Goal: Task Accomplishment & Management: Manage account settings

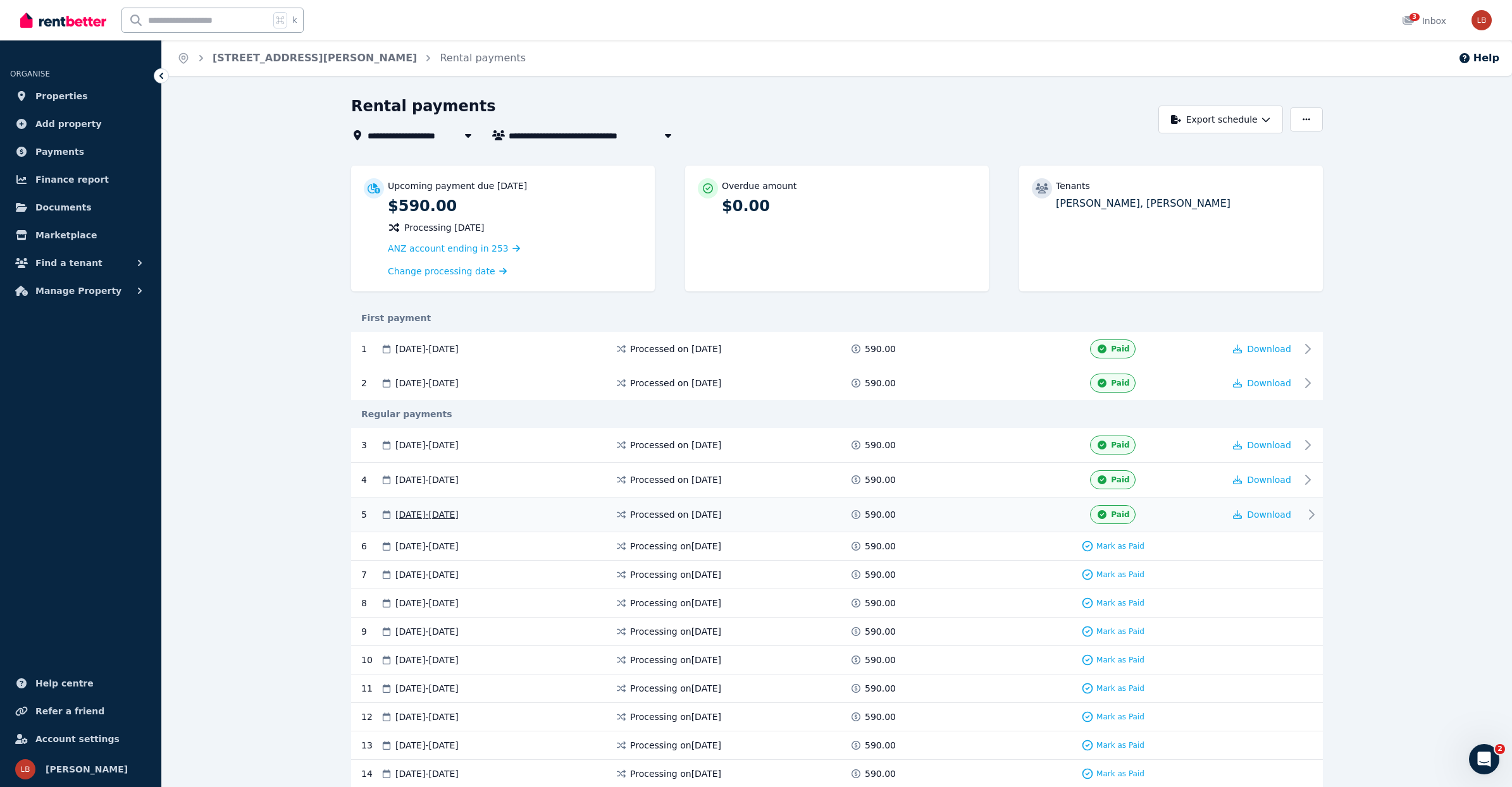
click at [1310, 514] on icon at bounding box center [1311, 515] width 15 height 15
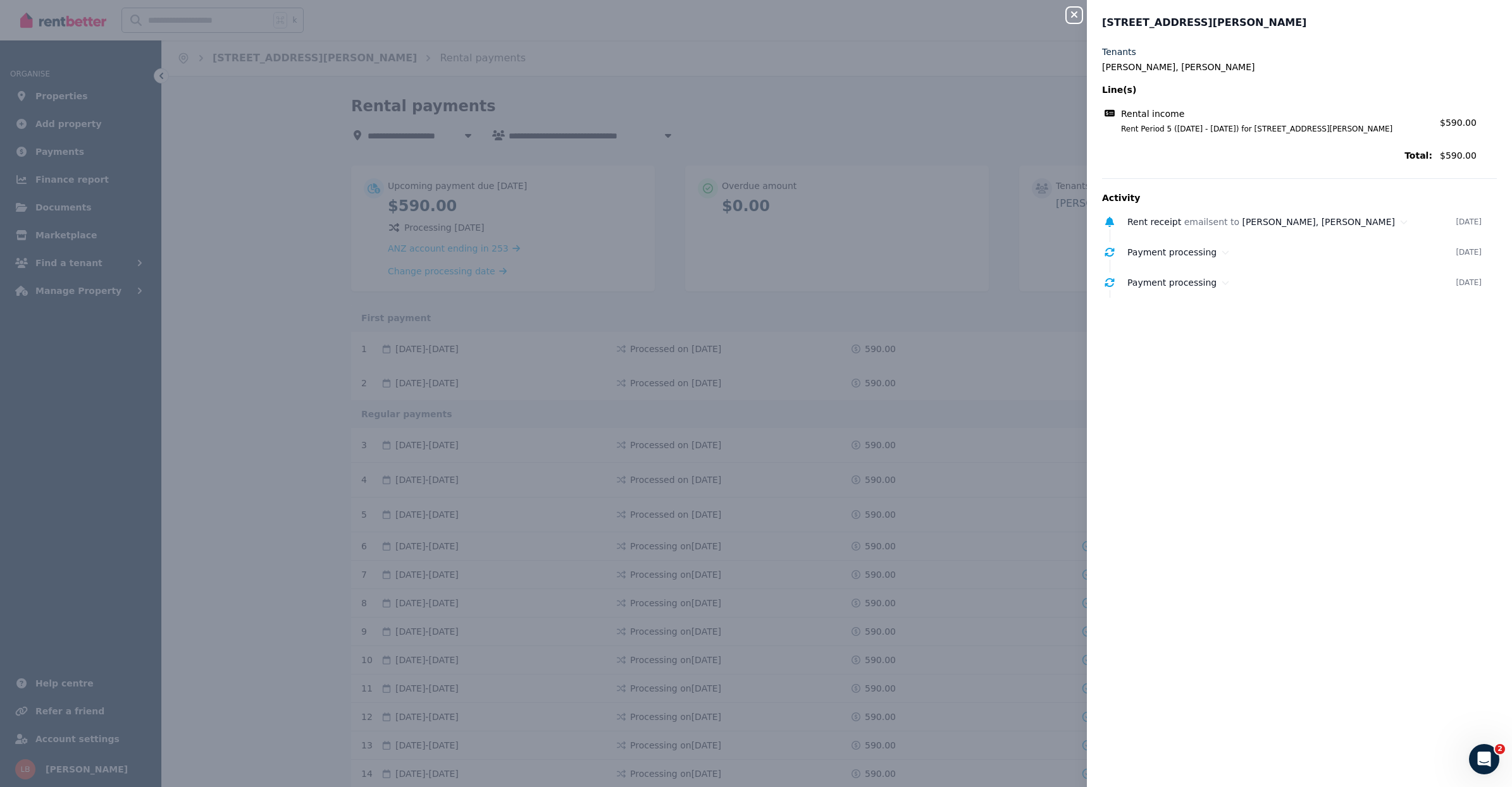
click at [1061, 240] on div "Close panel [STREET_ADDRESS][PERSON_NAME] Tenants [PERSON_NAME], [PERSON_NAME] …" at bounding box center [756, 393] width 1512 height 787
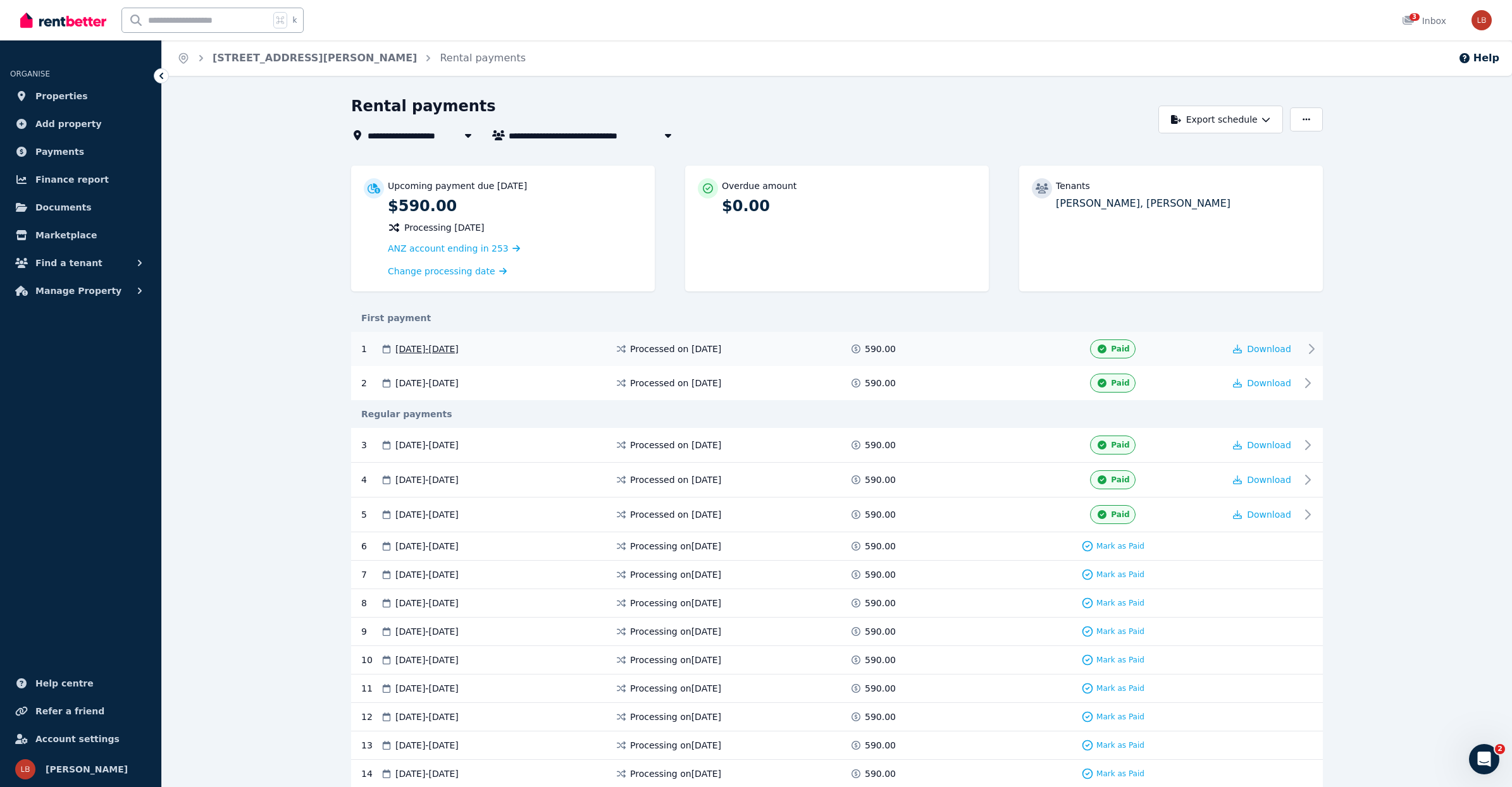
click at [1114, 342] on div "Paid" at bounding box center [1112, 350] width 44 height 19
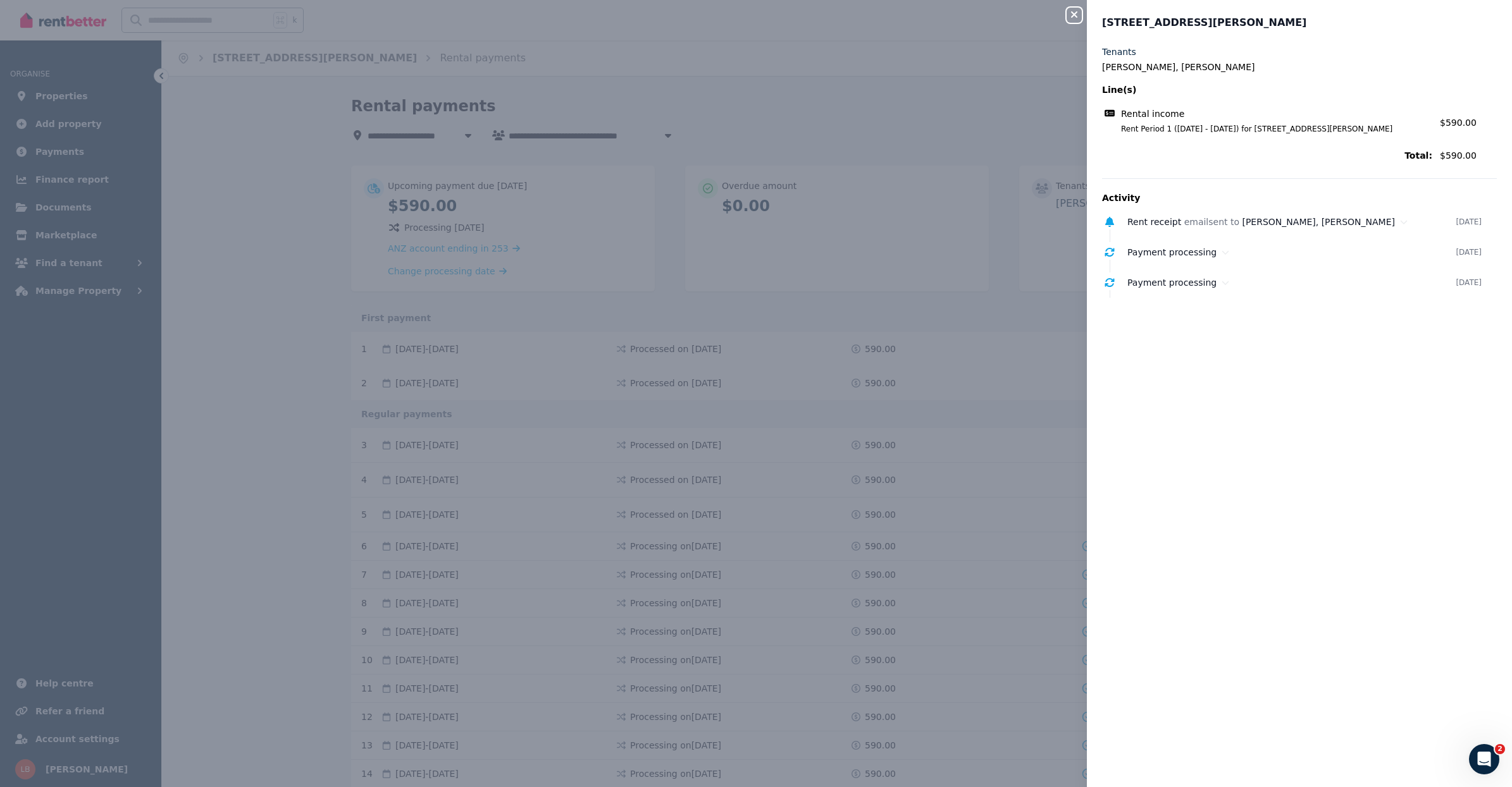
click at [1017, 143] on div "Close panel [STREET_ADDRESS][PERSON_NAME] Tenants [PERSON_NAME], [PERSON_NAME] …" at bounding box center [756, 393] width 1512 height 787
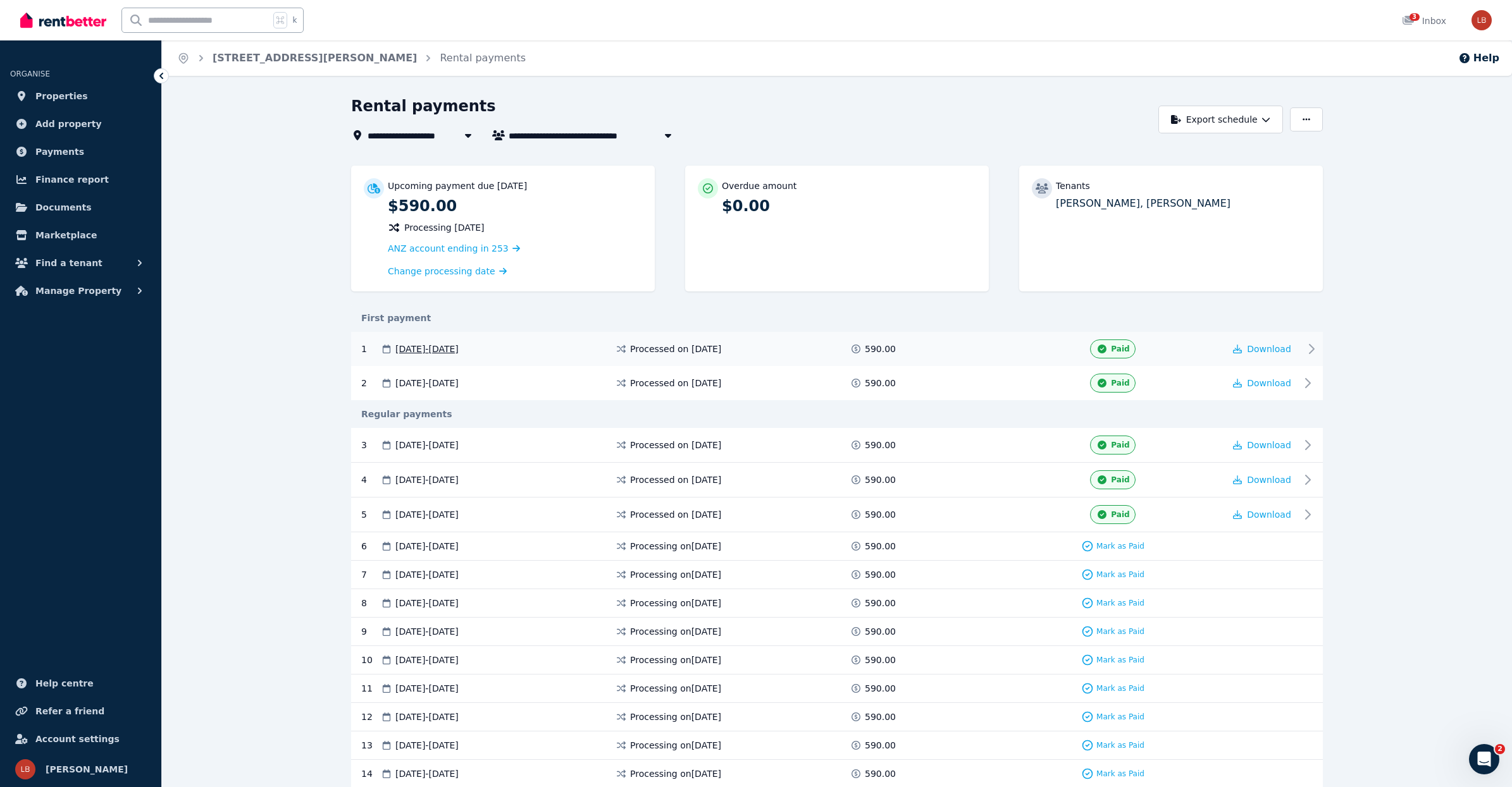
click at [1127, 340] on div "Paid" at bounding box center [1112, 350] width 44 height 19
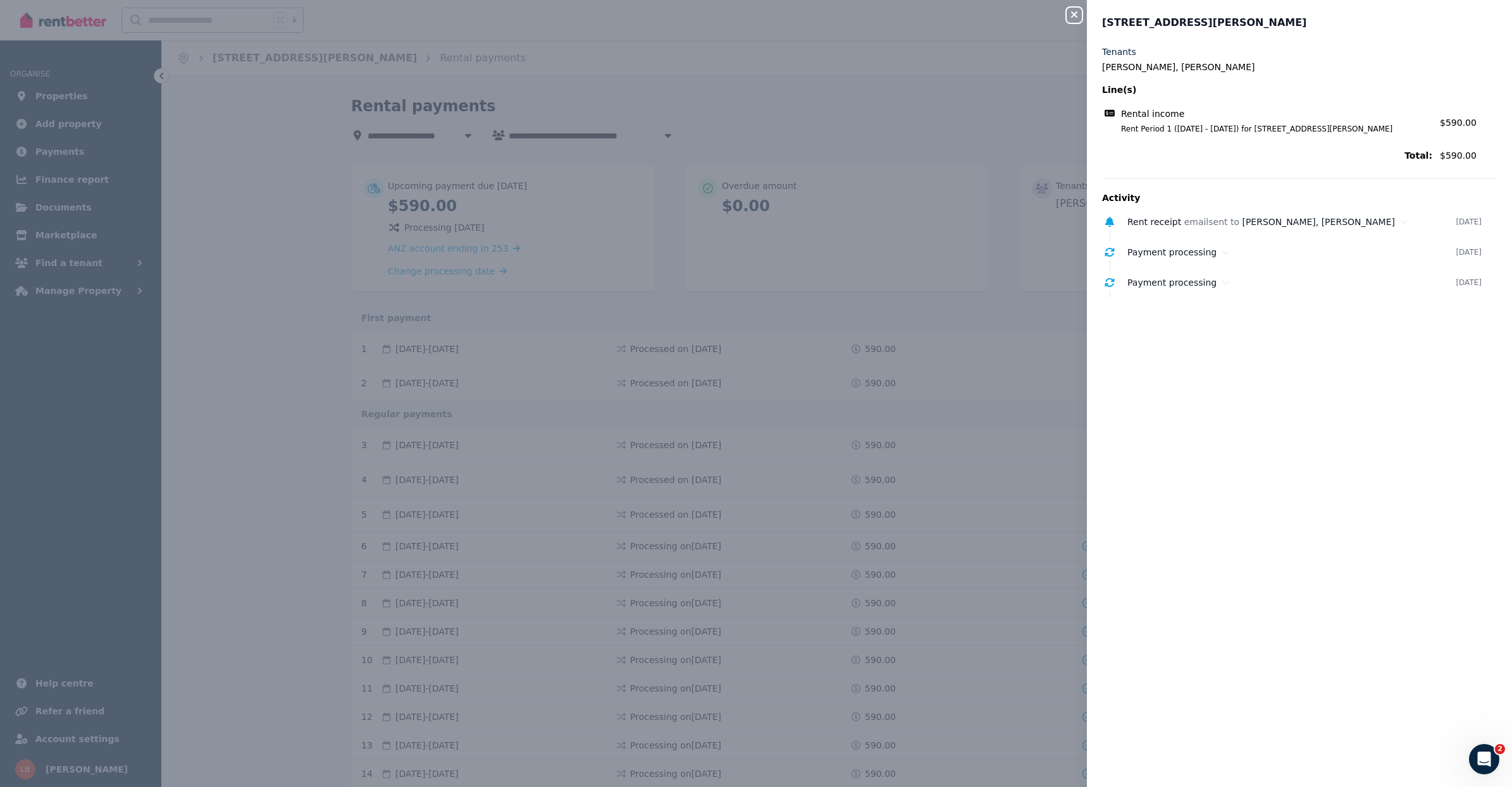
click at [1044, 288] on div "Close panel [STREET_ADDRESS][PERSON_NAME] Tenants [PERSON_NAME], [PERSON_NAME] …" at bounding box center [756, 393] width 1512 height 787
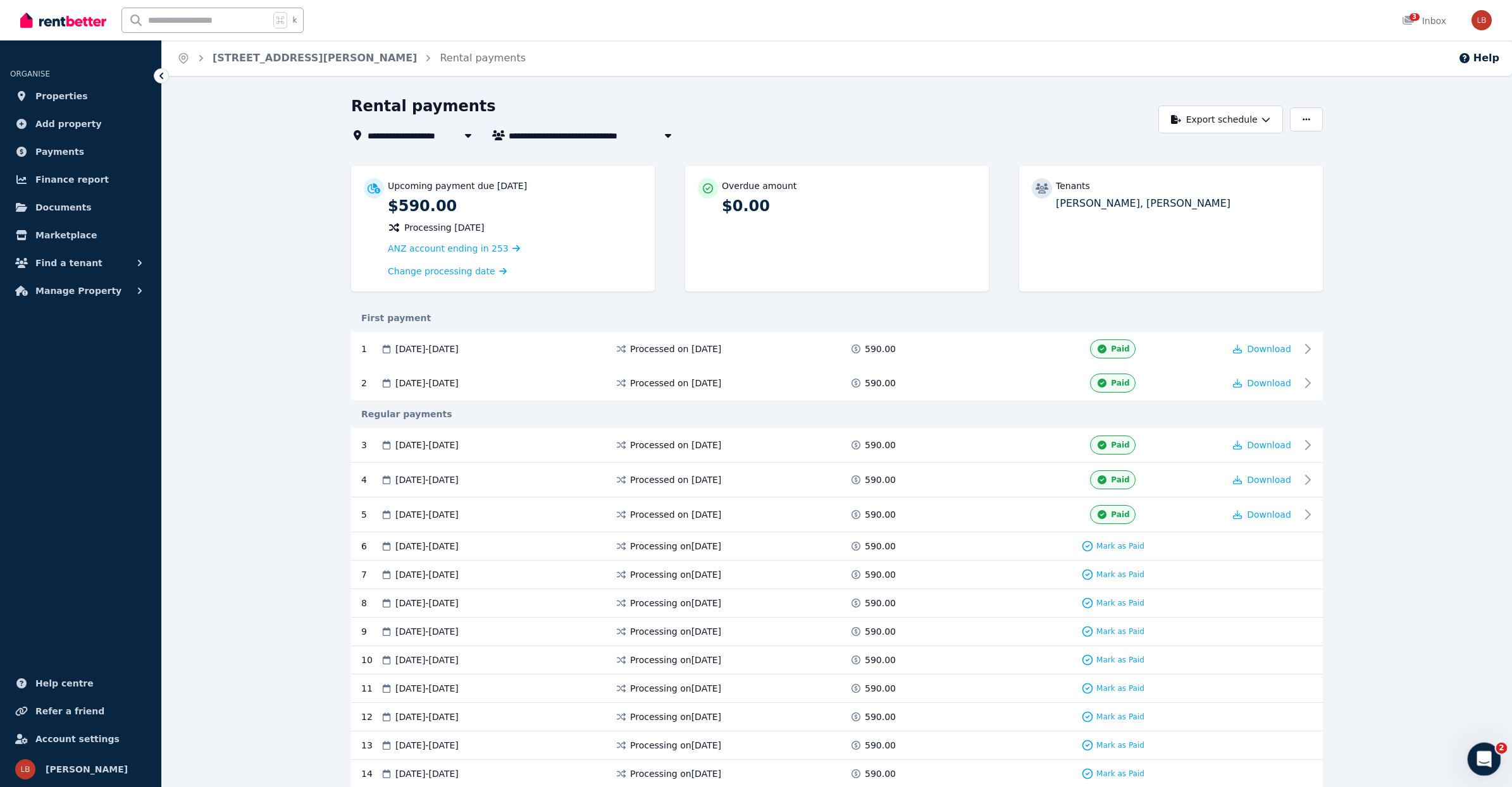
click html
click at [1502, 749] on body "**********" at bounding box center [756, 393] width 1512 height 787
click at [1480, 751] on icon "Open Intercom Messenger" at bounding box center [1482, 758] width 21 height 21
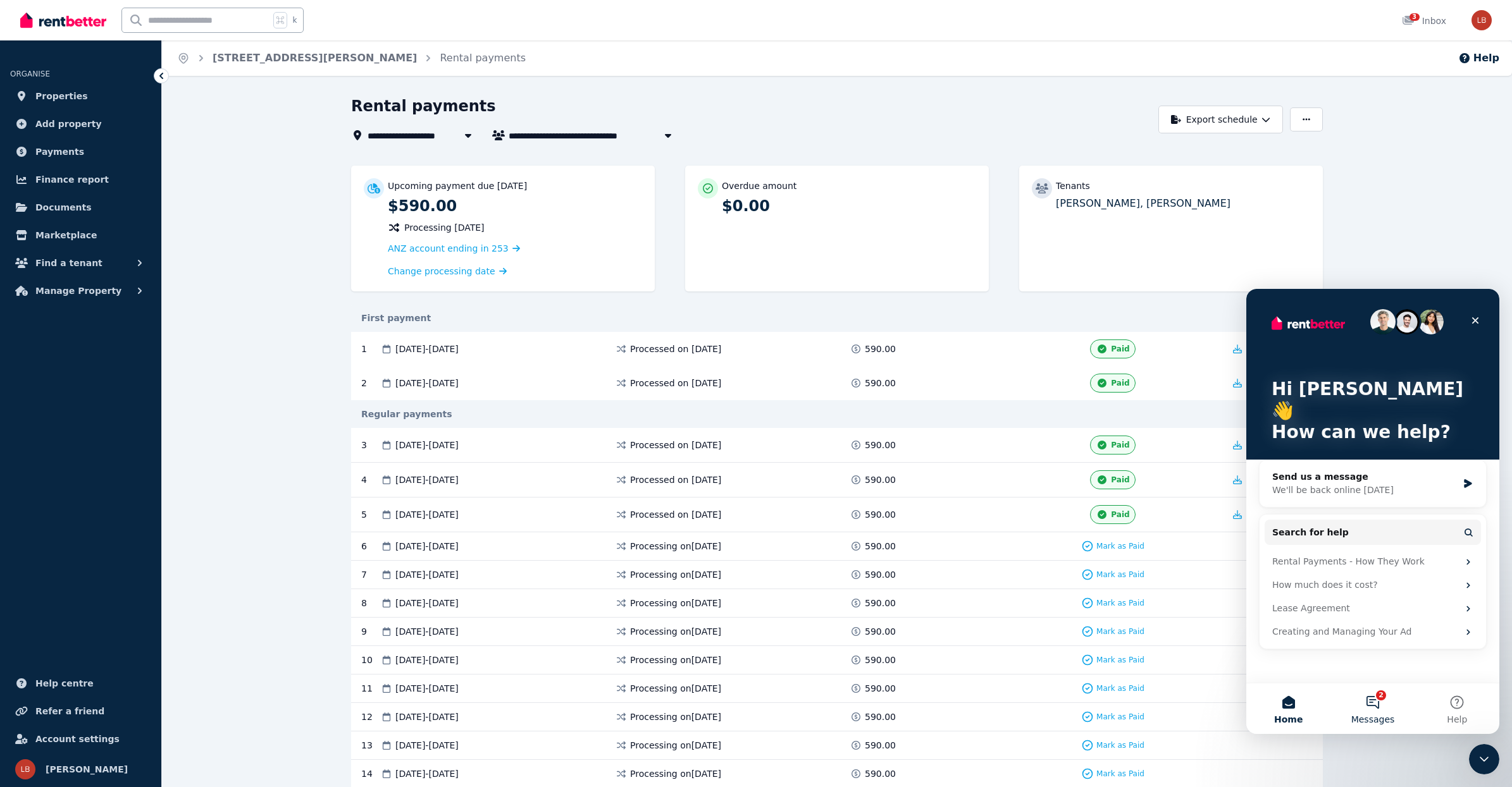
click at [1378, 698] on button "2 Messages" at bounding box center [1372, 709] width 84 height 50
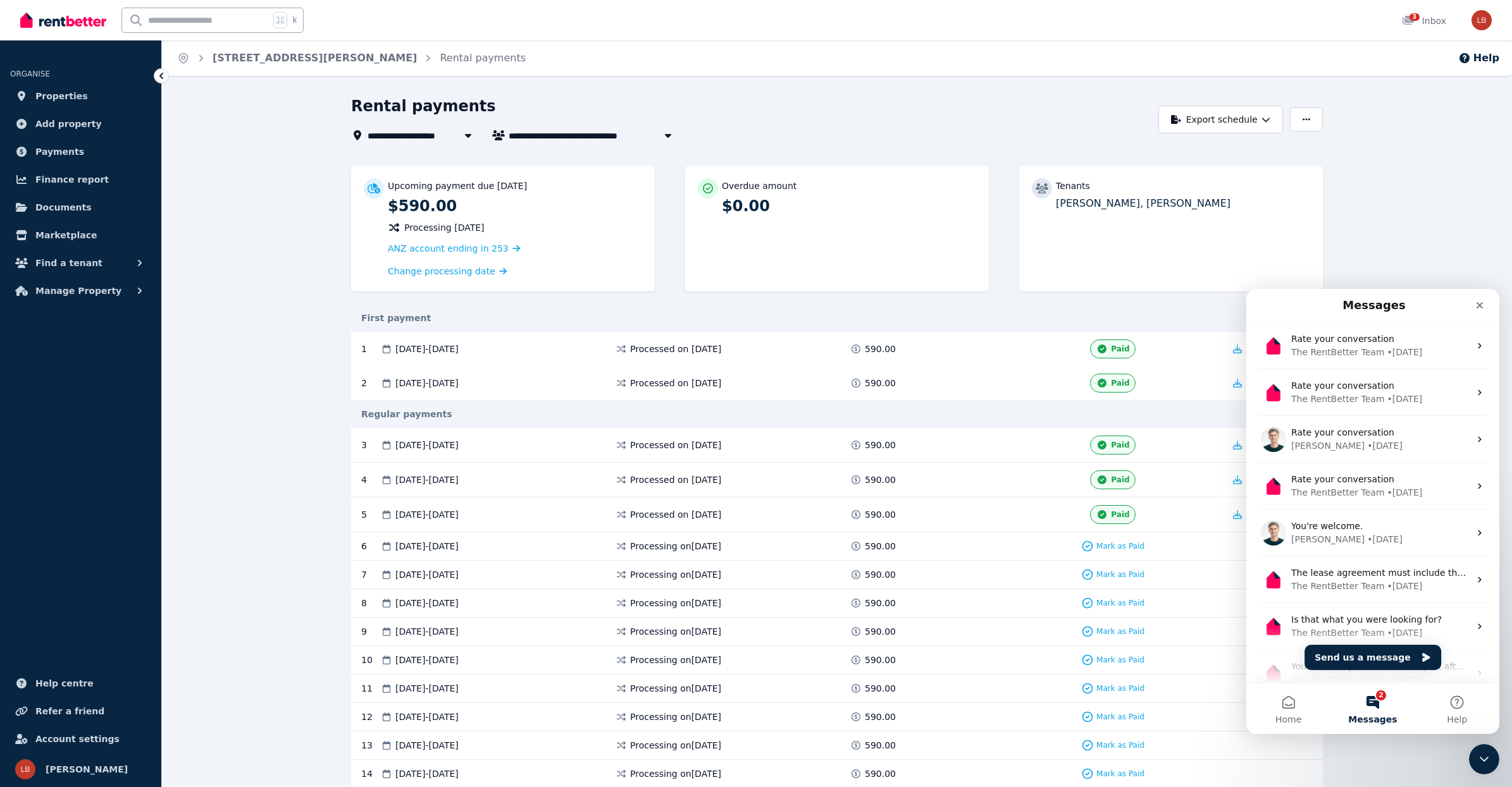
click at [1482, 305] on icon "Close" at bounding box center [1479, 305] width 10 height 10
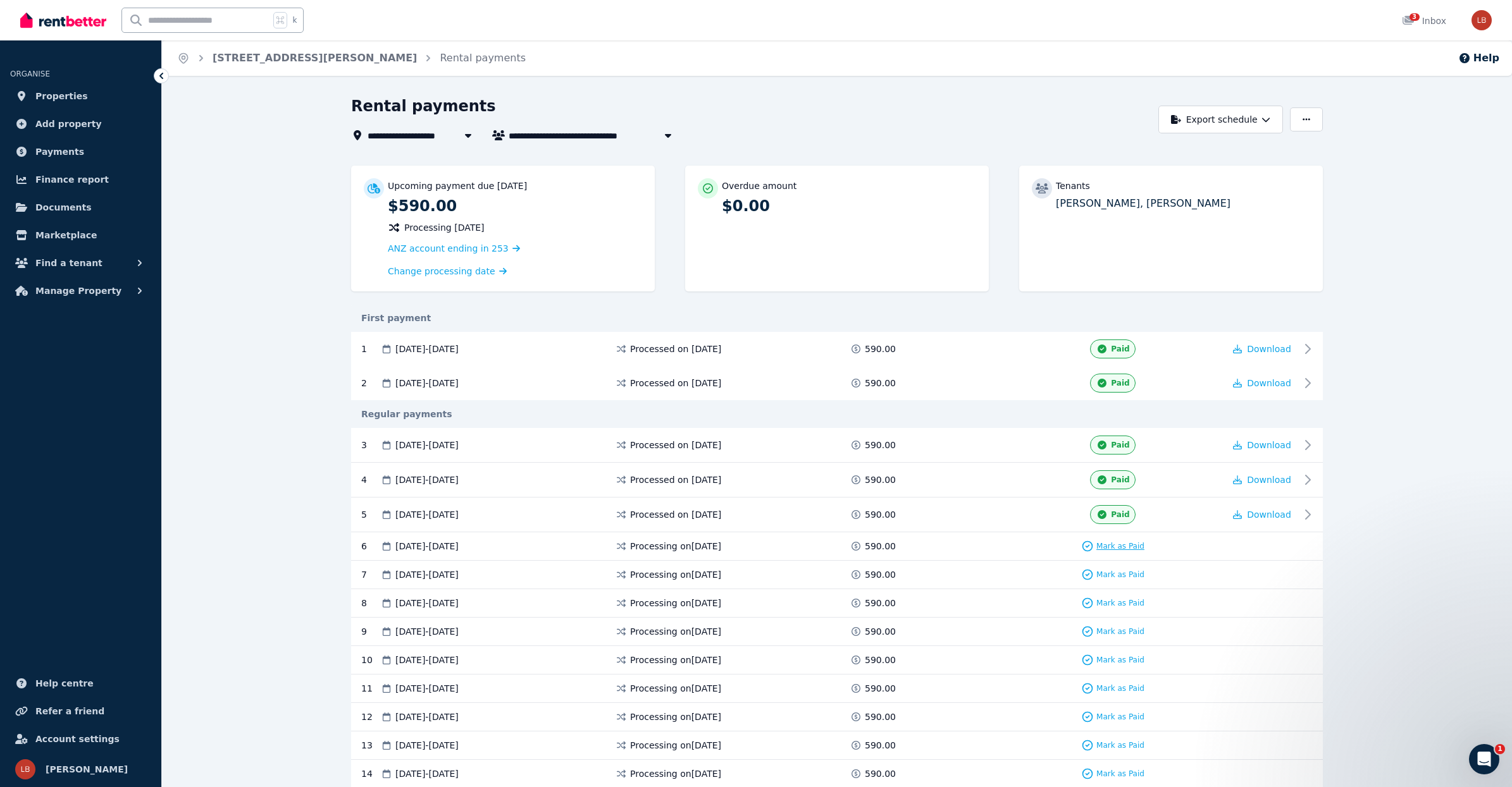
click at [1127, 548] on span "Mark as Paid" at bounding box center [1121, 546] width 48 height 10
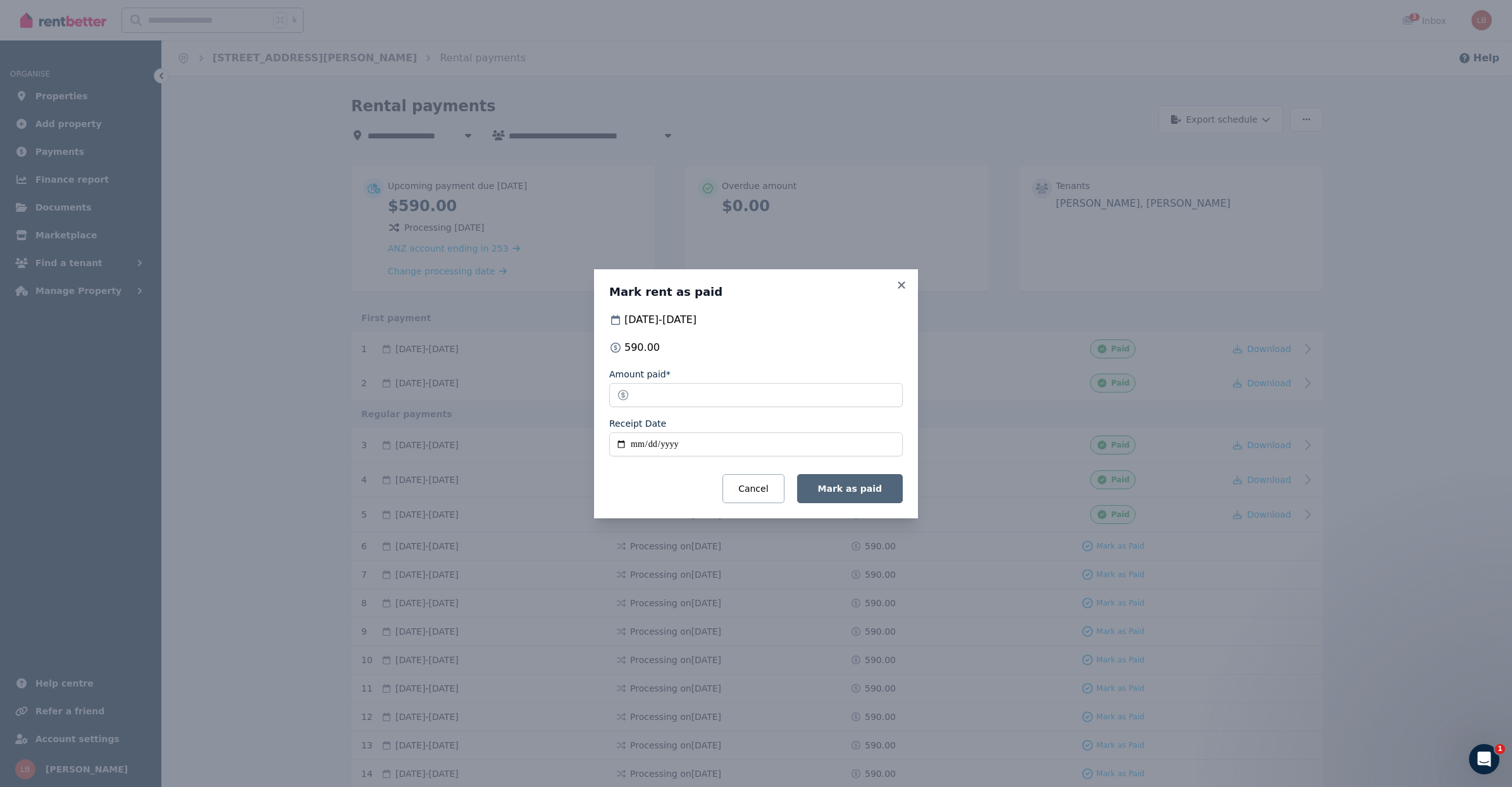
click at [879, 485] on span "Mark as paid" at bounding box center [849, 489] width 64 height 10
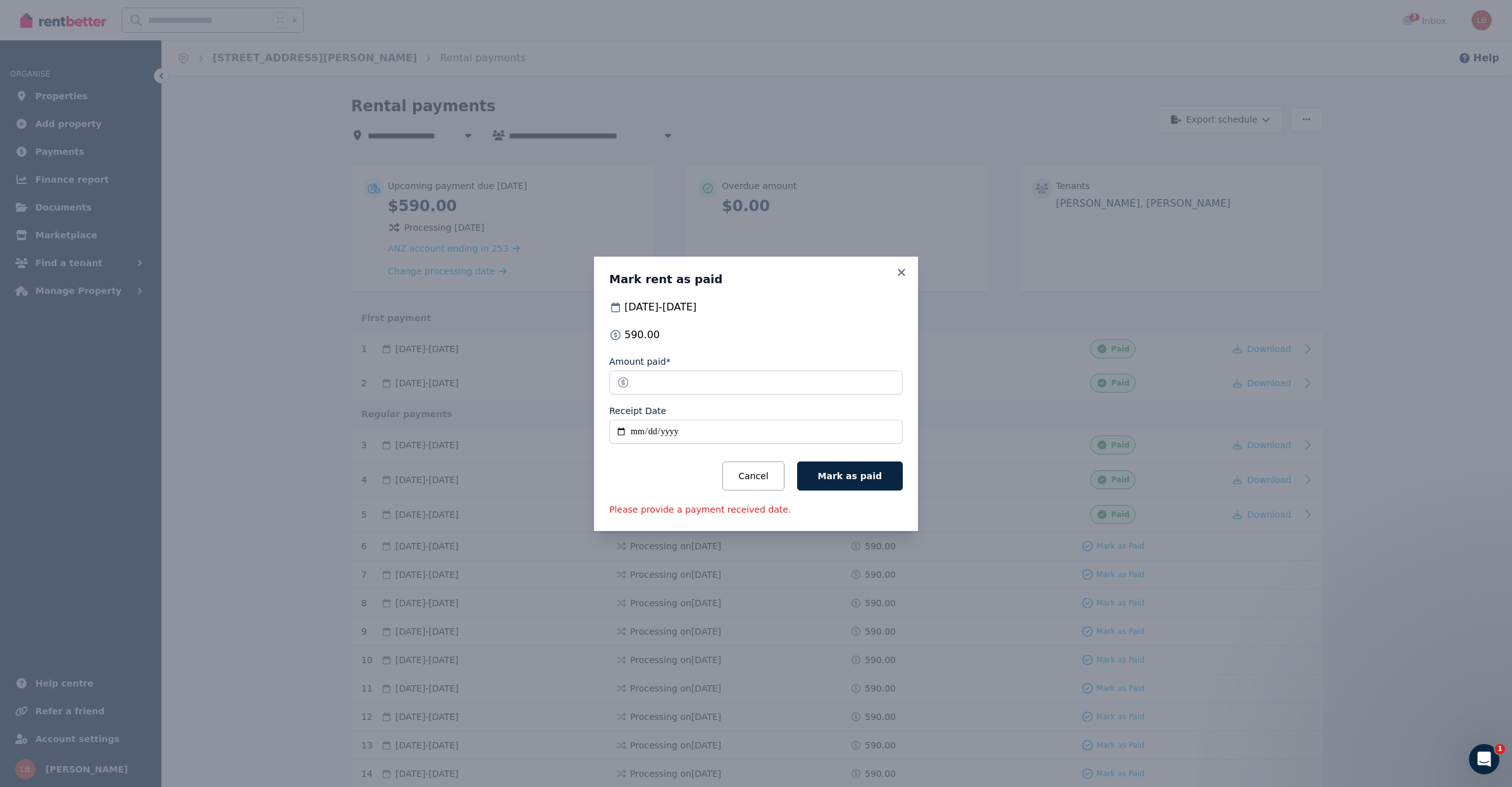
click at [641, 430] on input "Receipt Date" at bounding box center [756, 432] width 294 height 24
click at [899, 267] on icon at bounding box center [900, 272] width 13 height 12
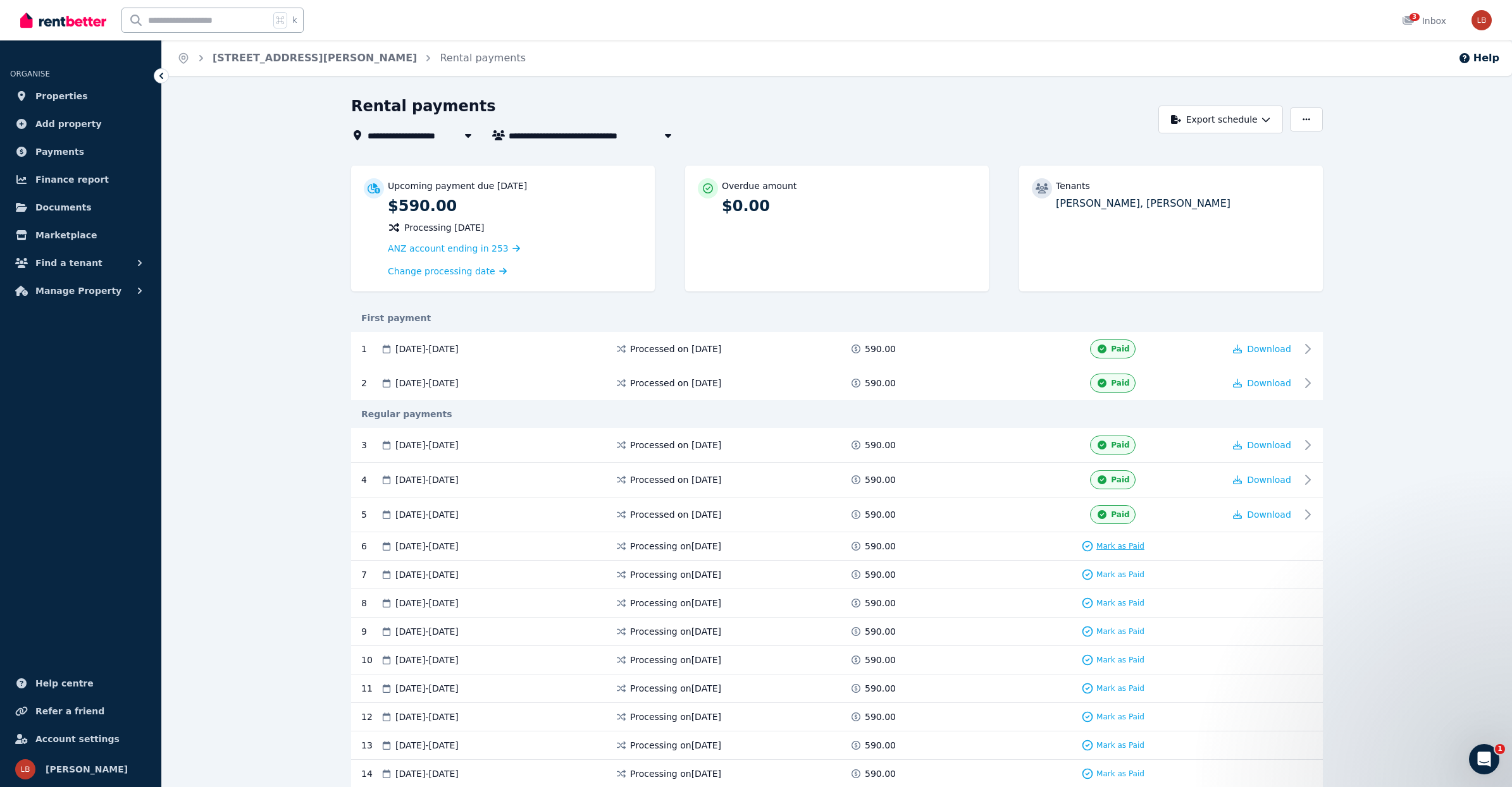
click at [1115, 544] on span "Mark as Paid" at bounding box center [1121, 546] width 48 height 10
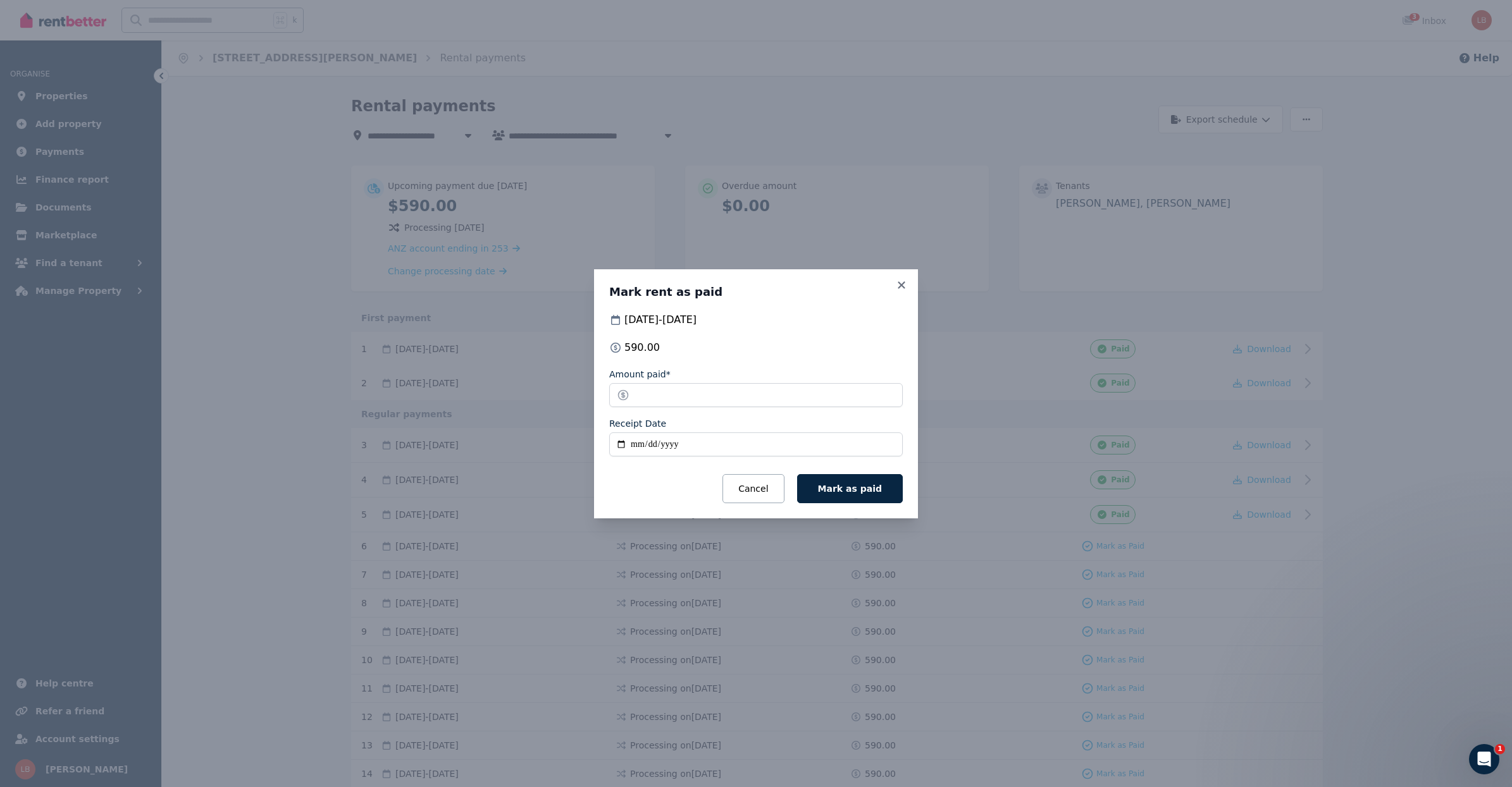
click at [635, 438] on input "Receipt Date" at bounding box center [756, 444] width 294 height 24
click at [618, 443] on input "Receipt Date" at bounding box center [756, 444] width 294 height 24
type input "**********"
click at [770, 493] on button "Cancel" at bounding box center [754, 489] width 62 height 29
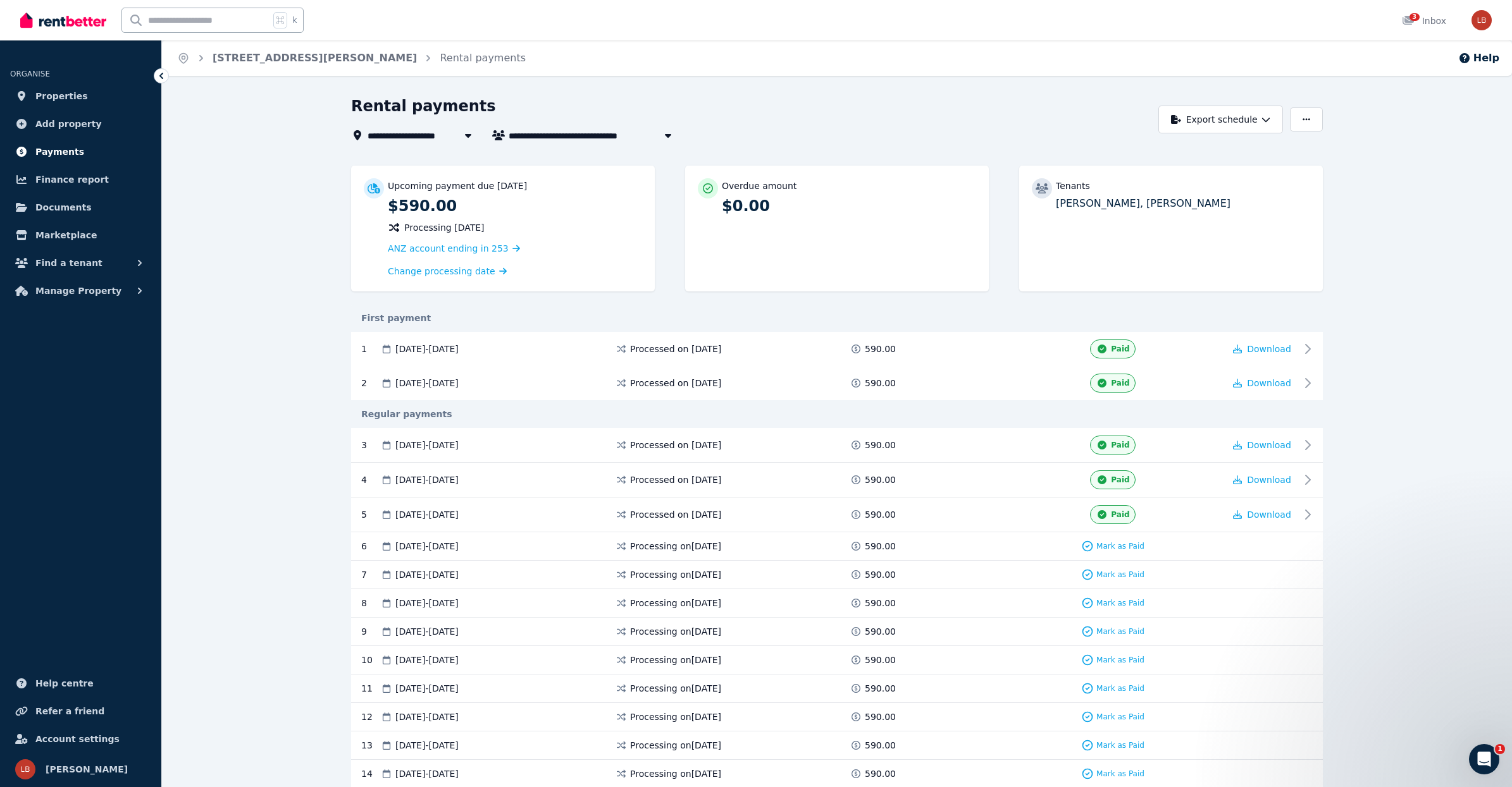
click at [55, 156] on span "Payments" at bounding box center [60, 152] width 48 height 15
